Goal: Task Accomplishment & Management: Complete application form

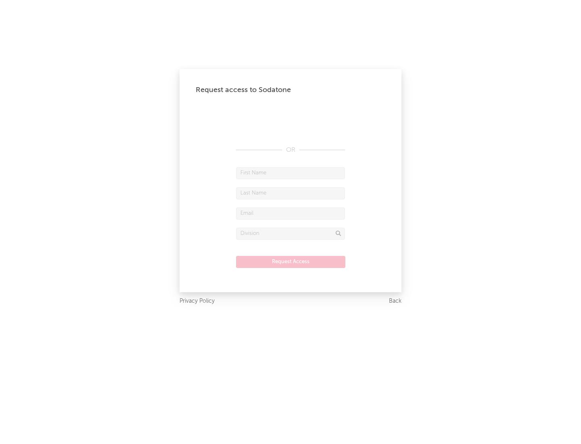
click at [291, 173] on input "text" at bounding box center [290, 173] width 109 height 12
type input "[PERSON_NAME]"
click at [291, 193] on input "text" at bounding box center [290, 193] width 109 height 12
type input "[PERSON_NAME]"
click at [291, 213] on input "text" at bounding box center [290, 213] width 109 height 12
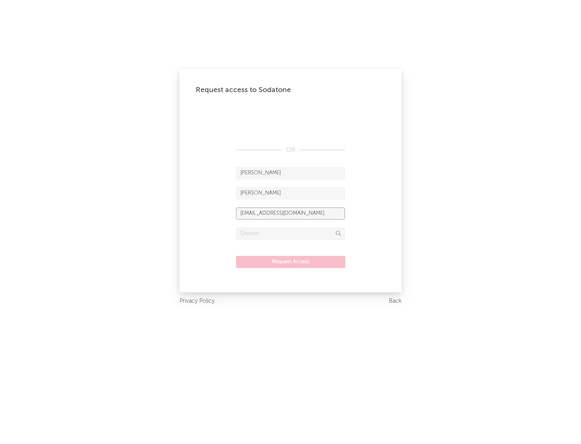
type input "[EMAIL_ADDRESS][DOMAIN_NAME]"
click at [291, 233] on input "text" at bounding box center [290, 234] width 109 height 12
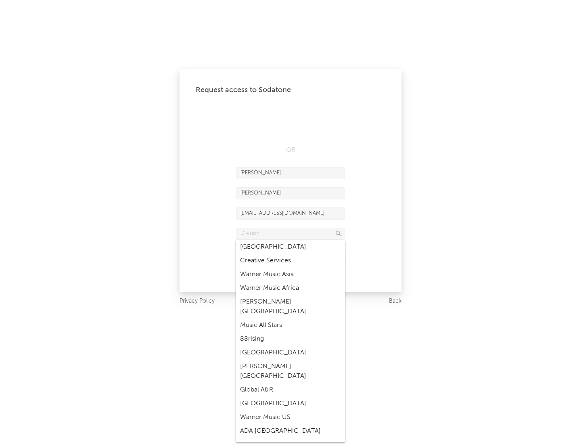
click at [288, 318] on div "Music All Stars" at bounding box center [290, 325] width 109 height 14
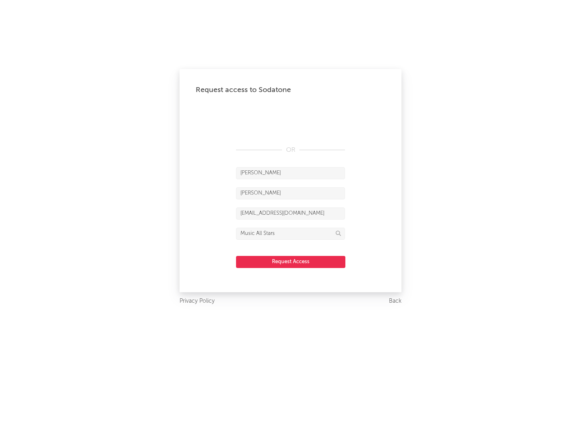
type input "Music All Stars"
click at [291, 262] on button "Request Access" at bounding box center [290, 262] width 109 height 12
